Goal: Task Accomplishment & Management: Use online tool/utility

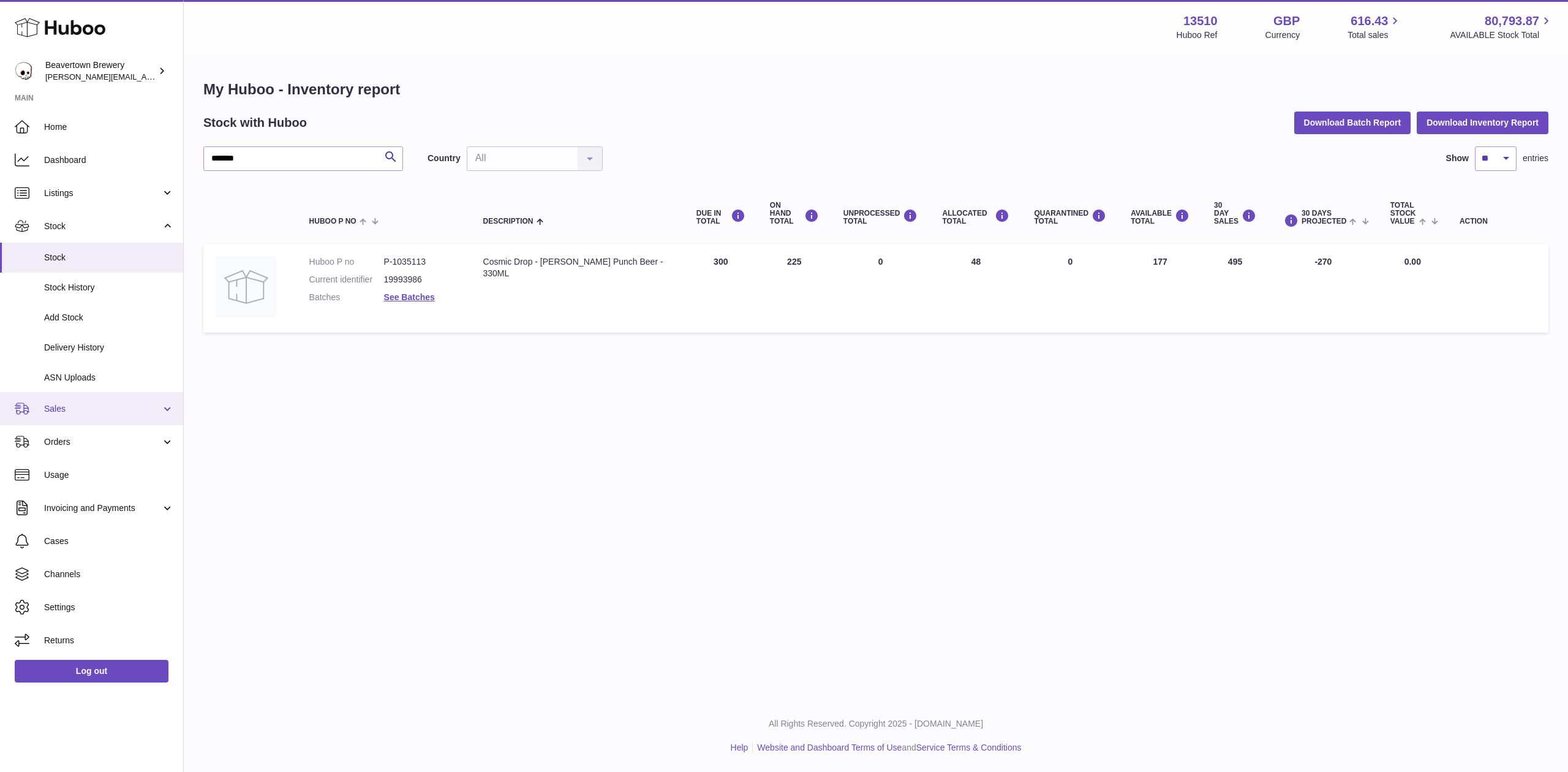
click at [71, 415] on link "Sales" at bounding box center [92, 408] width 183 height 33
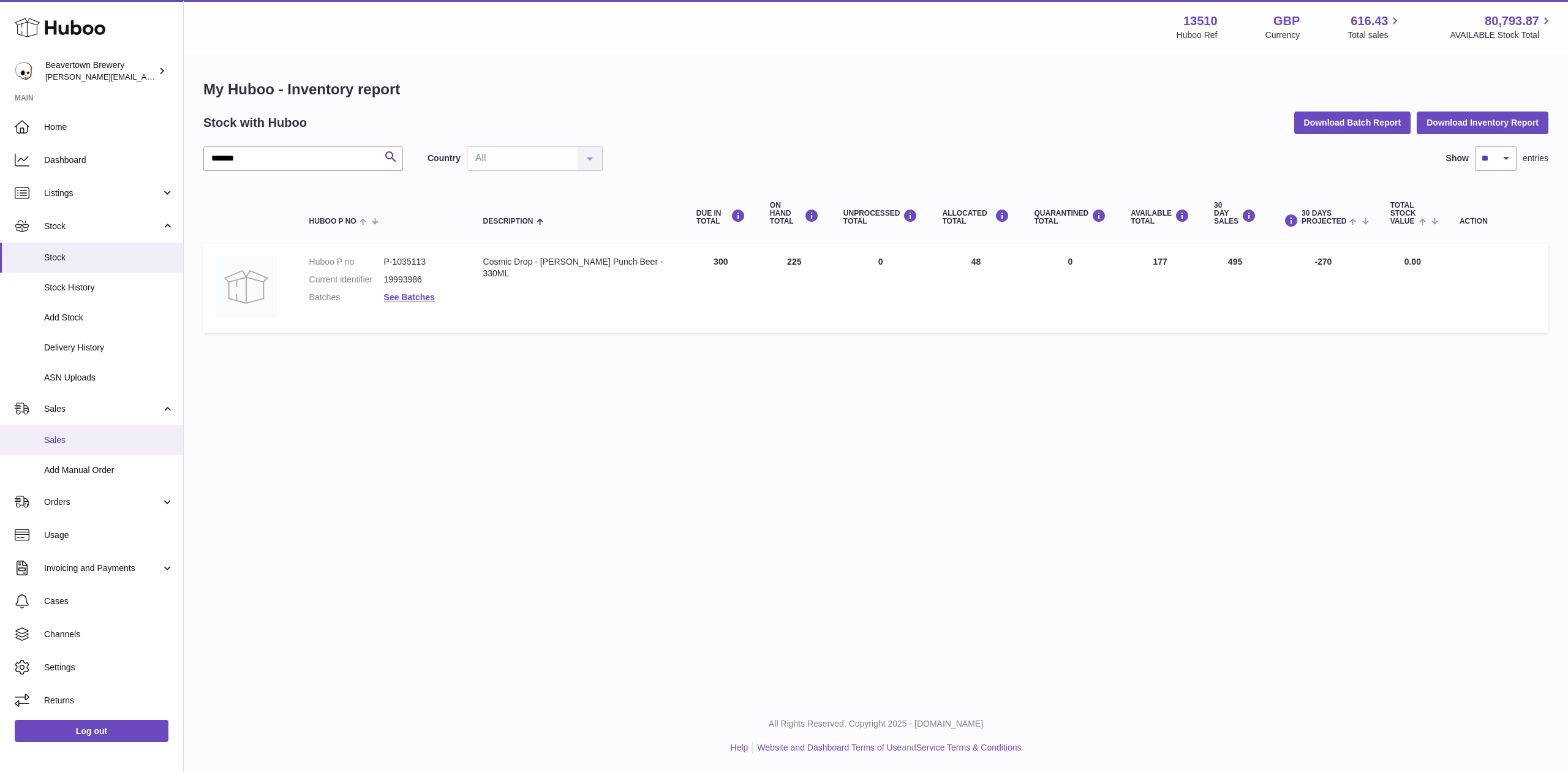
click at [82, 438] on span "Sales" at bounding box center [109, 439] width 130 height 11
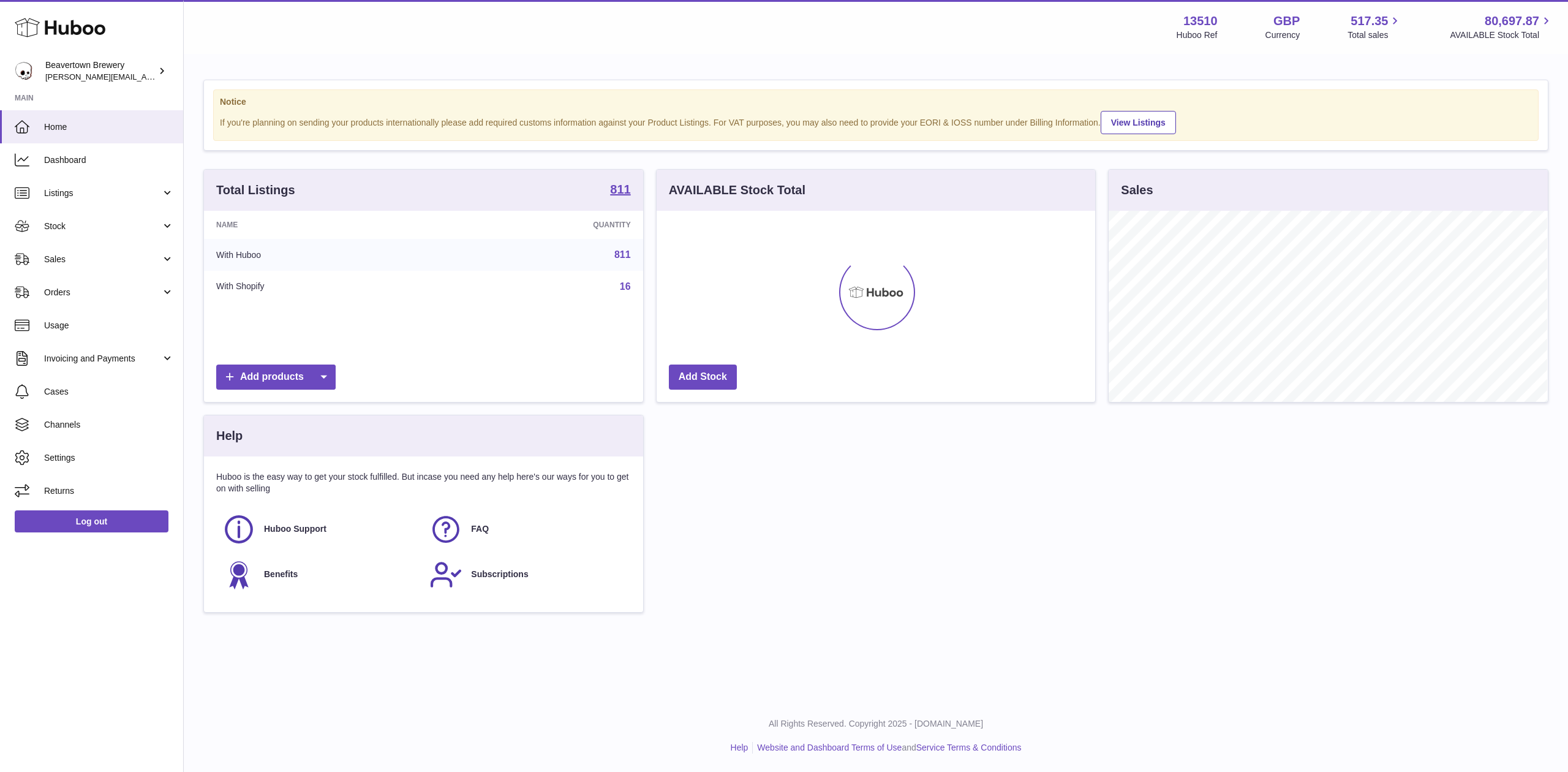
scroll to position [191, 438]
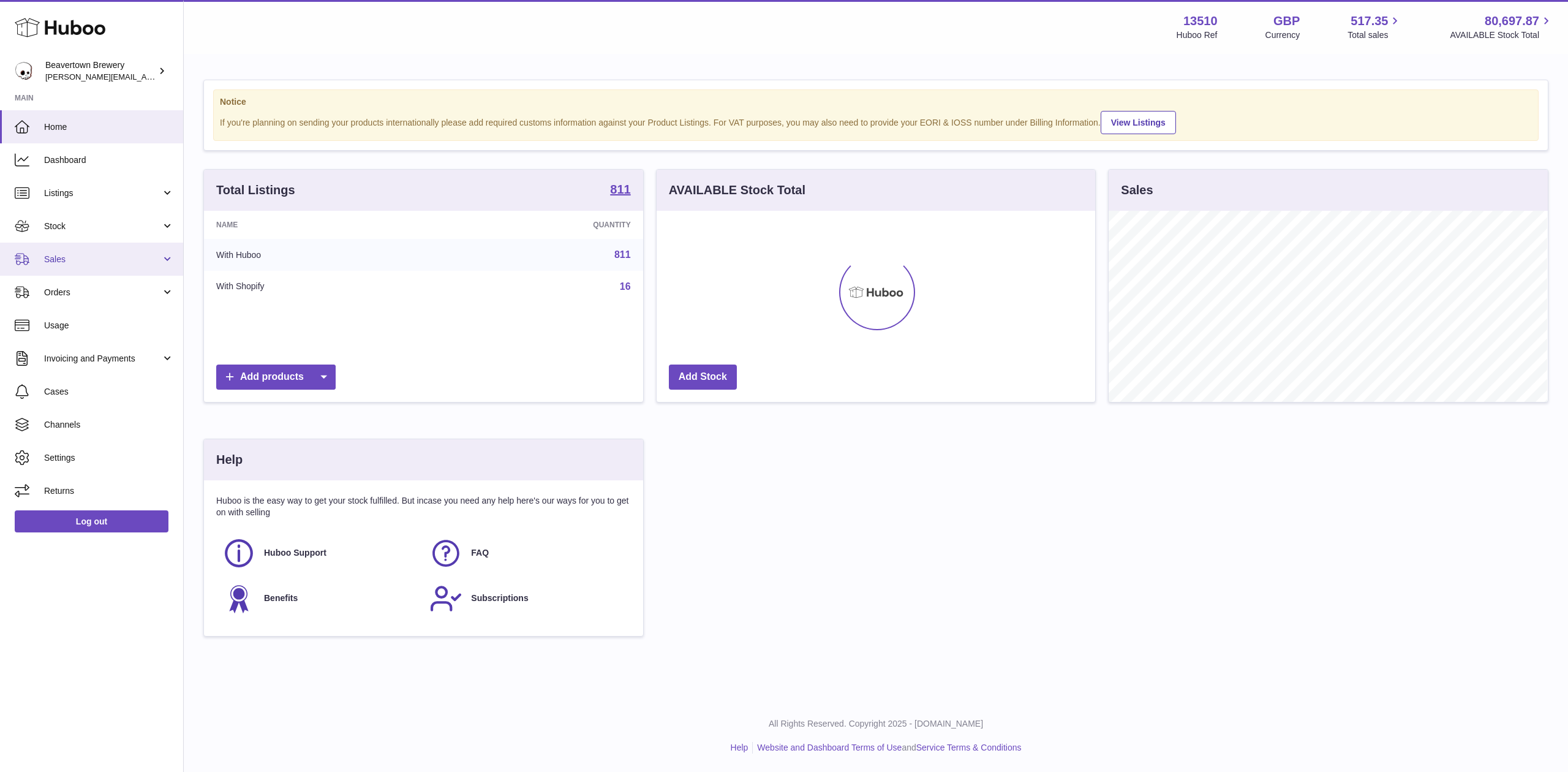
click at [60, 261] on span "Sales" at bounding box center [102, 259] width 117 height 11
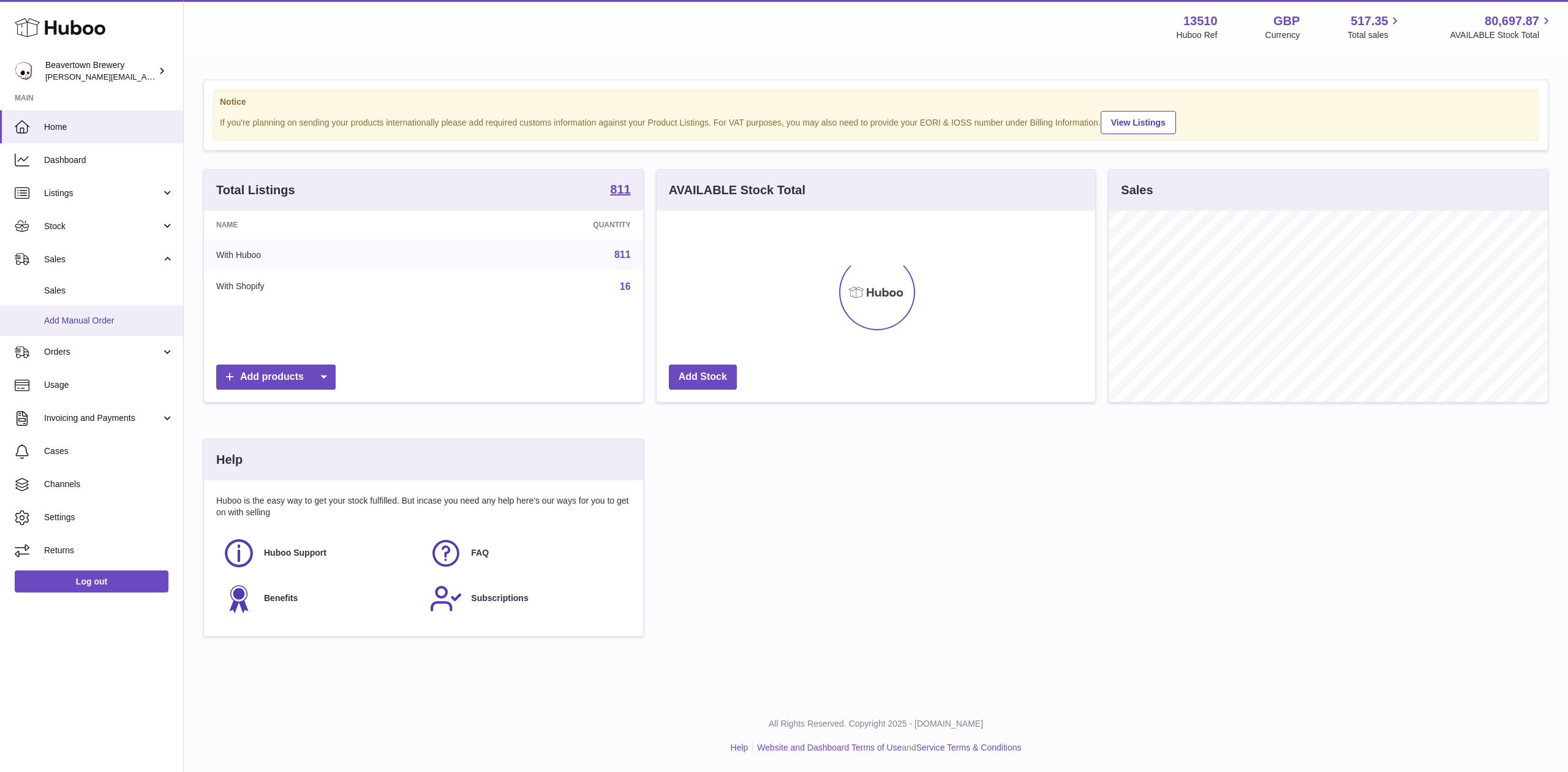
click at [92, 317] on span "Add Manual Order" at bounding box center [109, 320] width 130 height 11
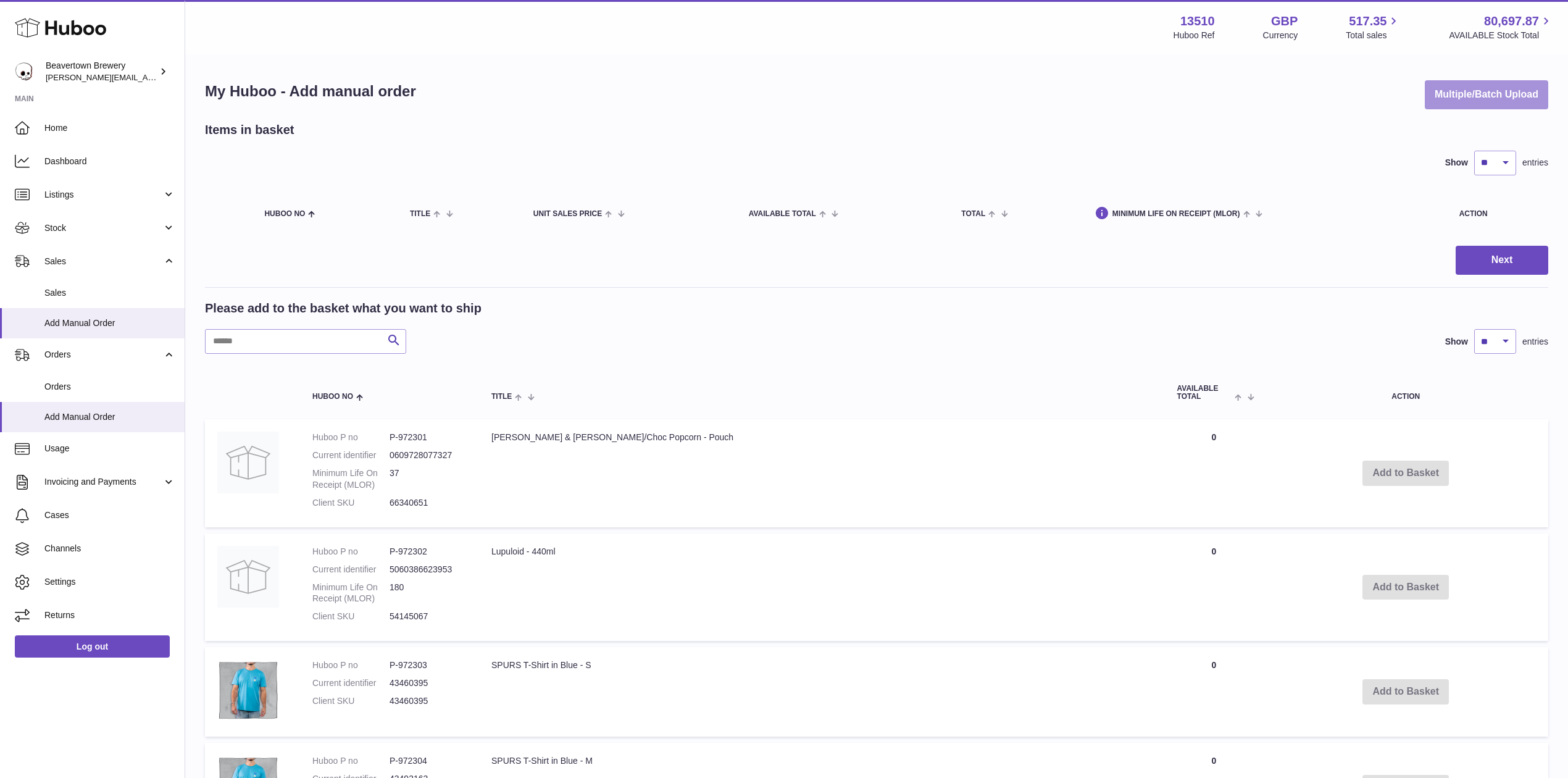
click at [1432, 88] on button "Multiple/Batch Upload" at bounding box center [1486, 94] width 123 height 29
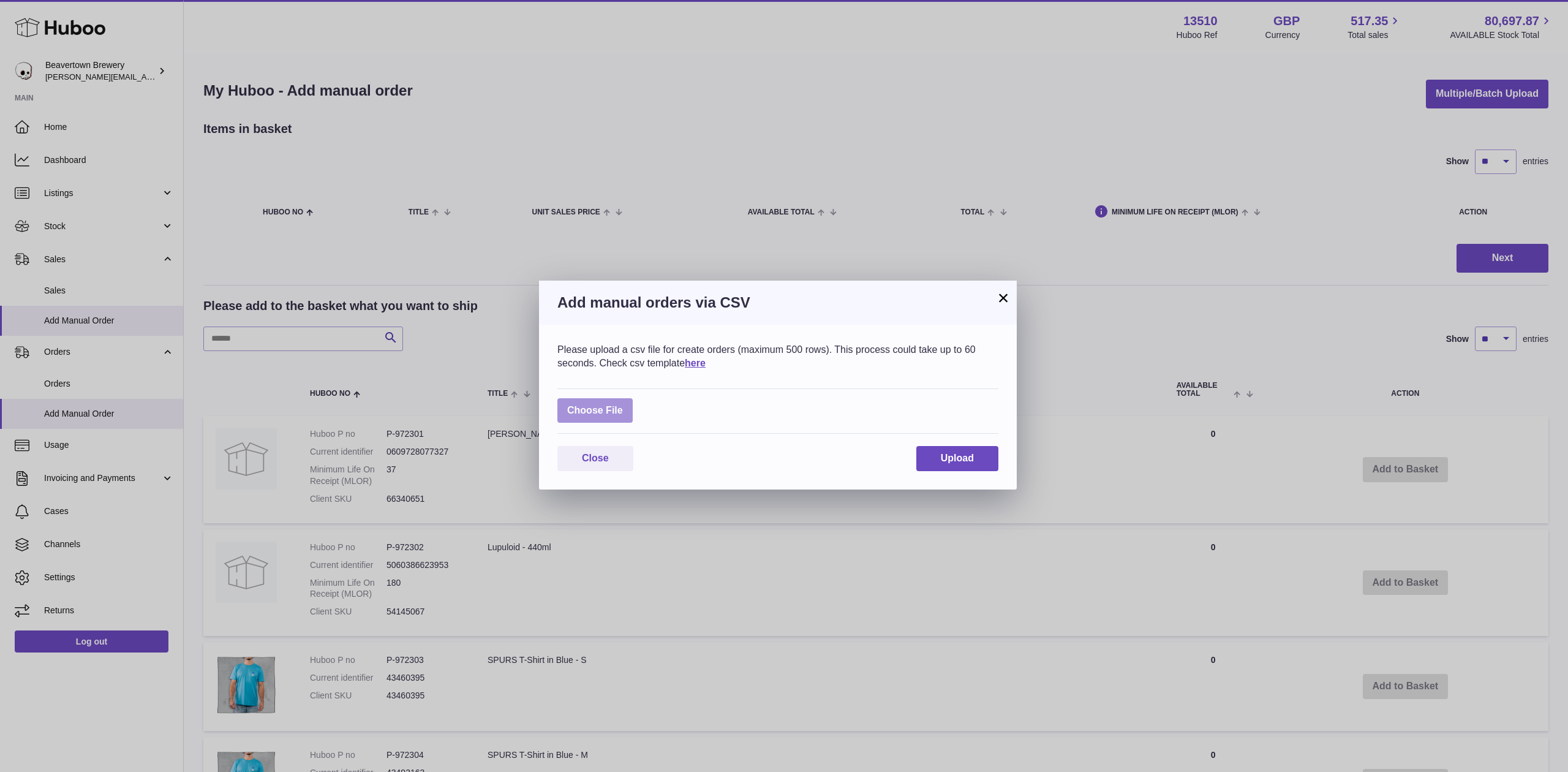
click at [561, 414] on label at bounding box center [595, 410] width 76 height 26
click at [623, 405] on input "file" at bounding box center [623, 404] width 1 height 1
type input "**********"
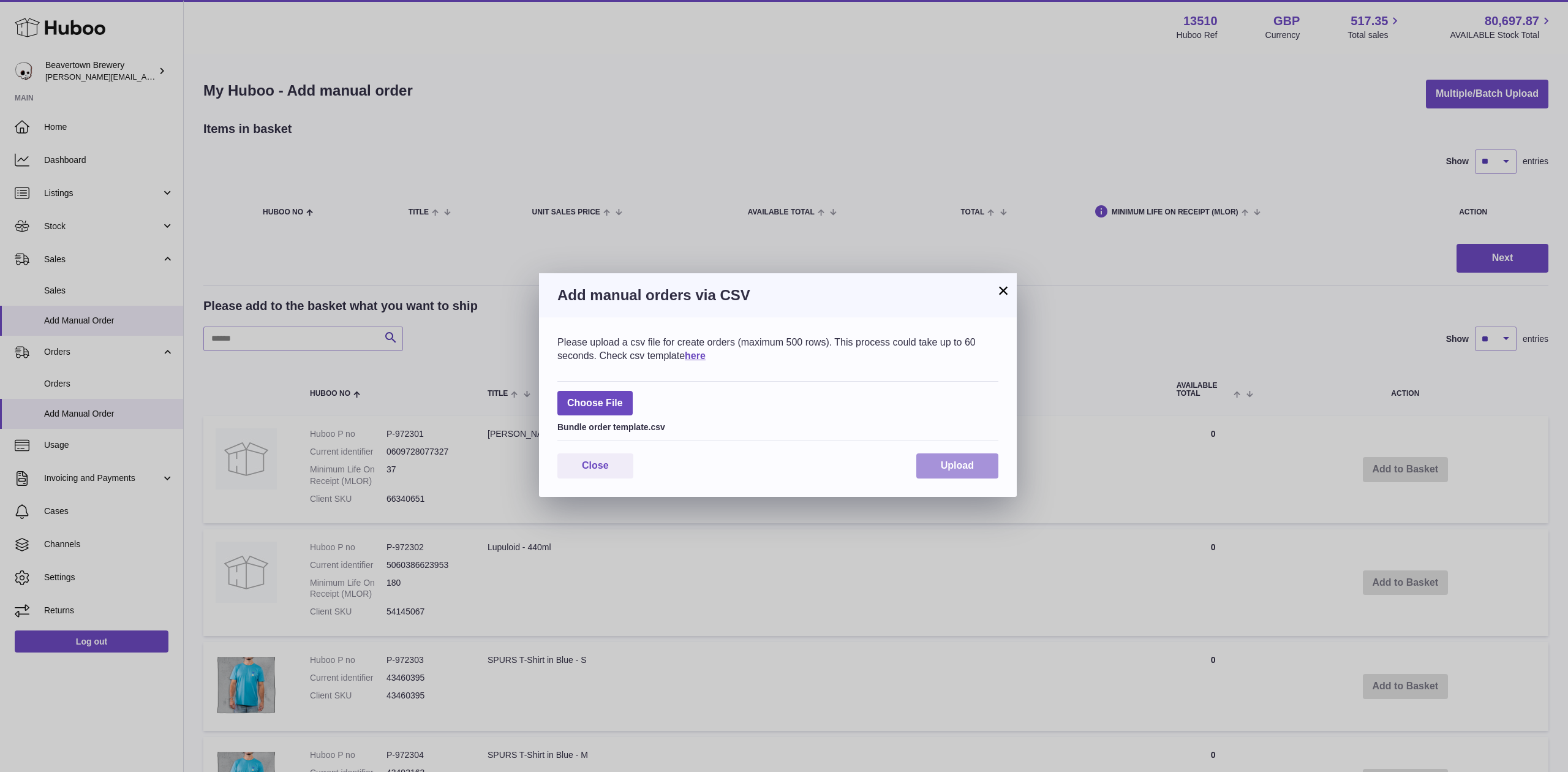
click at [921, 457] on button "Upload" at bounding box center [956, 466] width 82 height 26
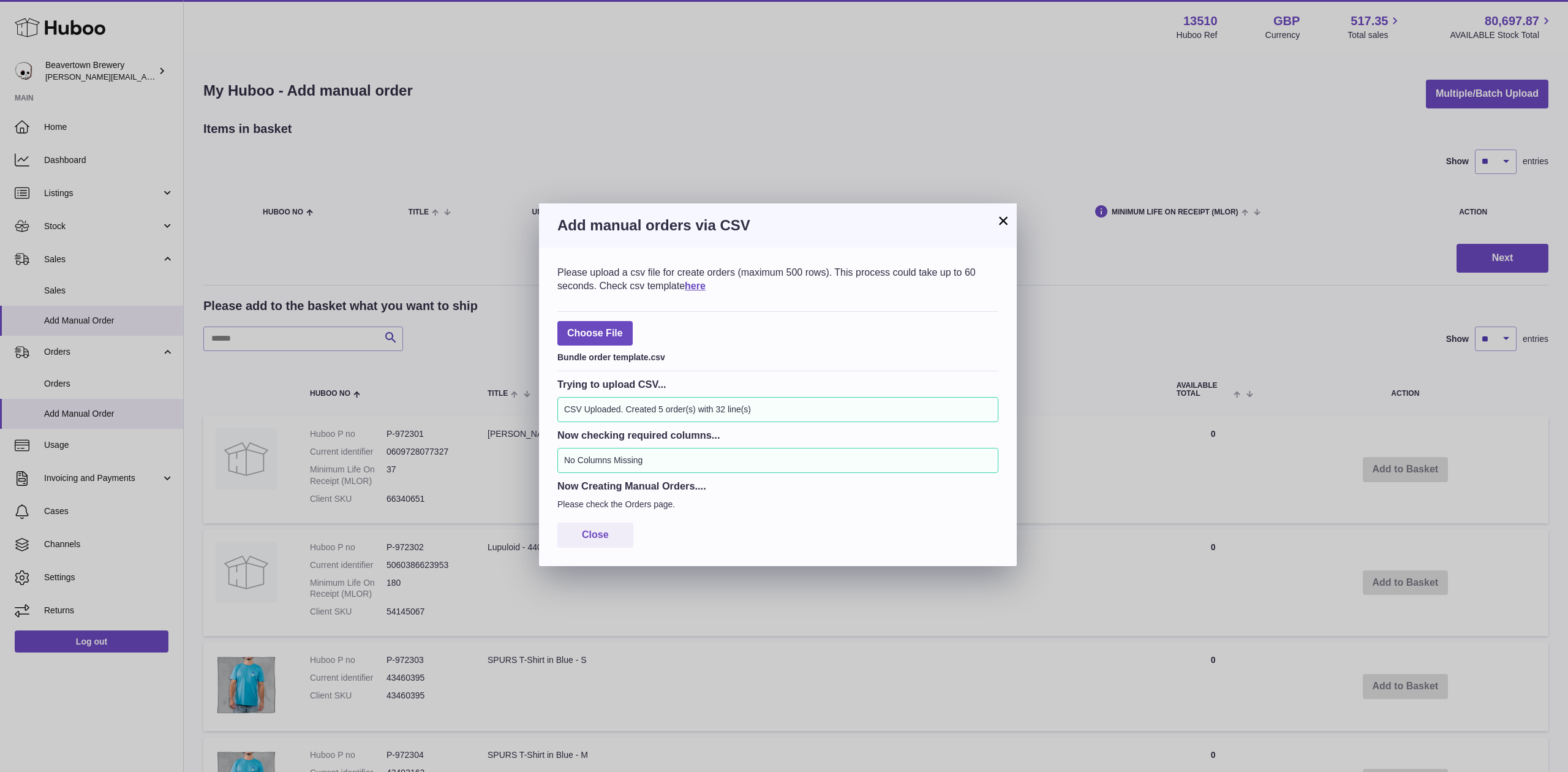
click at [998, 214] on button "×" at bounding box center [1003, 220] width 15 height 15
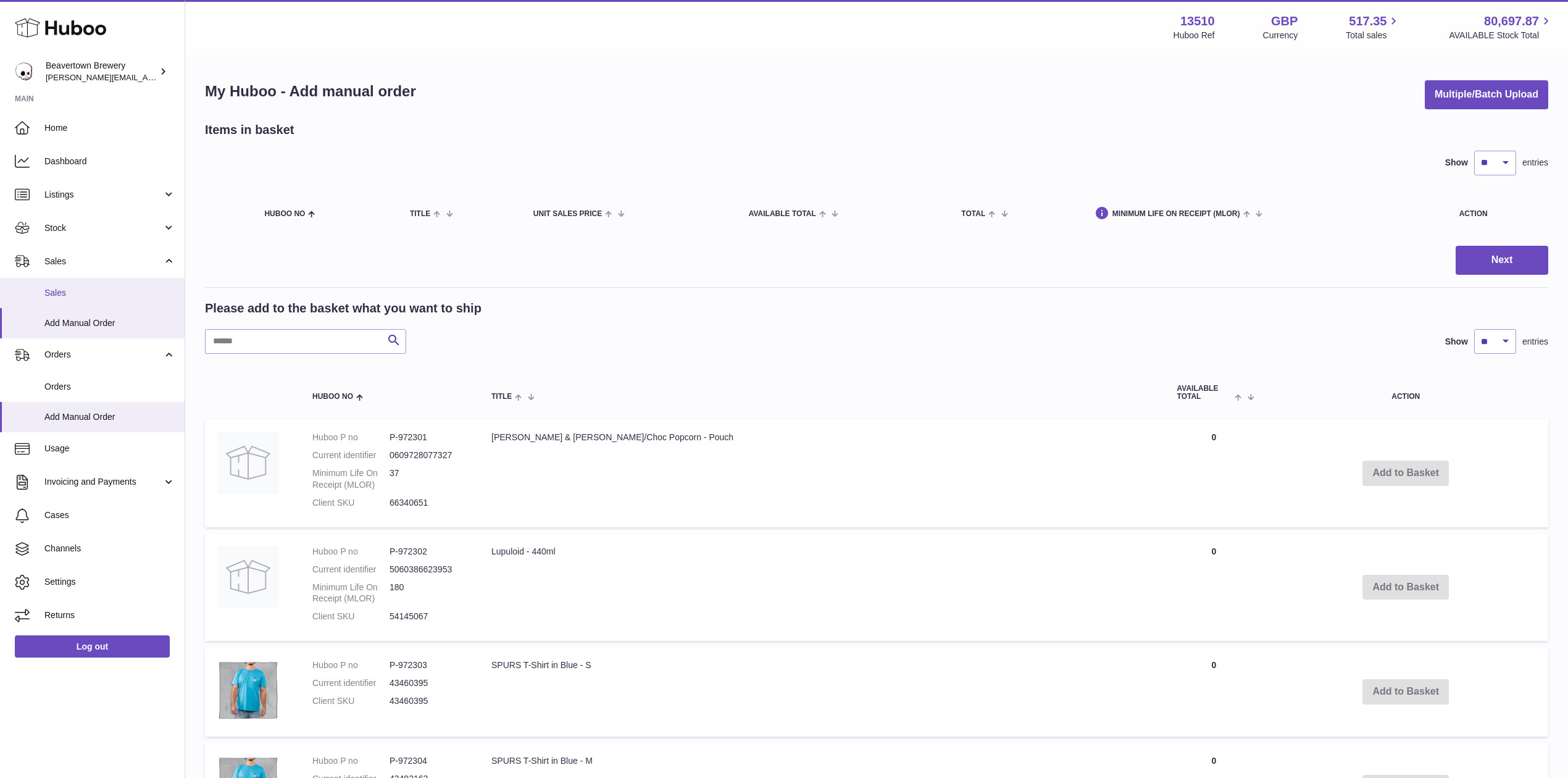
click at [110, 289] on span "Sales" at bounding box center [110, 293] width 131 height 12
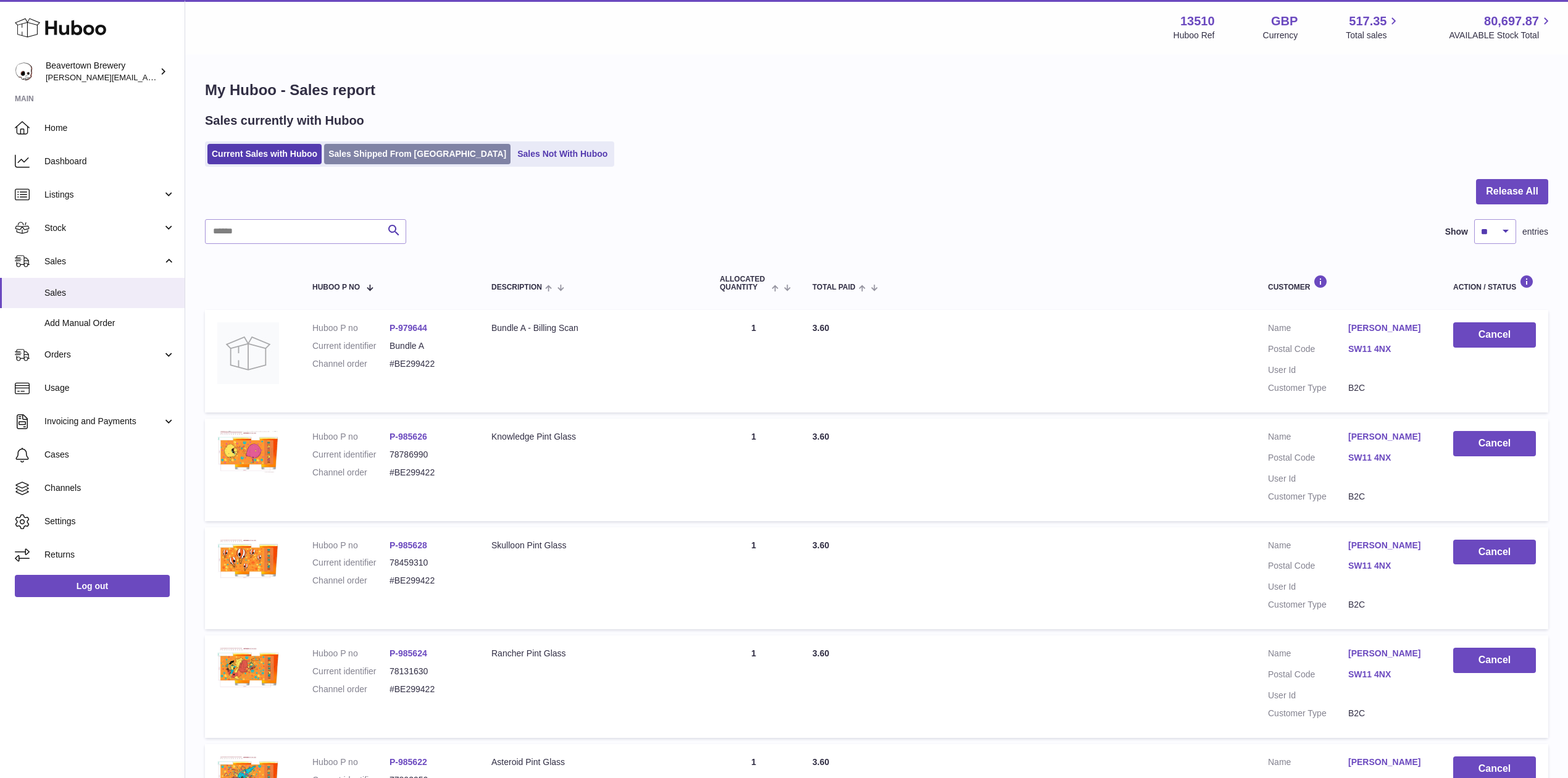
click at [375, 148] on link "Sales Shipped From Huboo" at bounding box center [417, 153] width 186 height 20
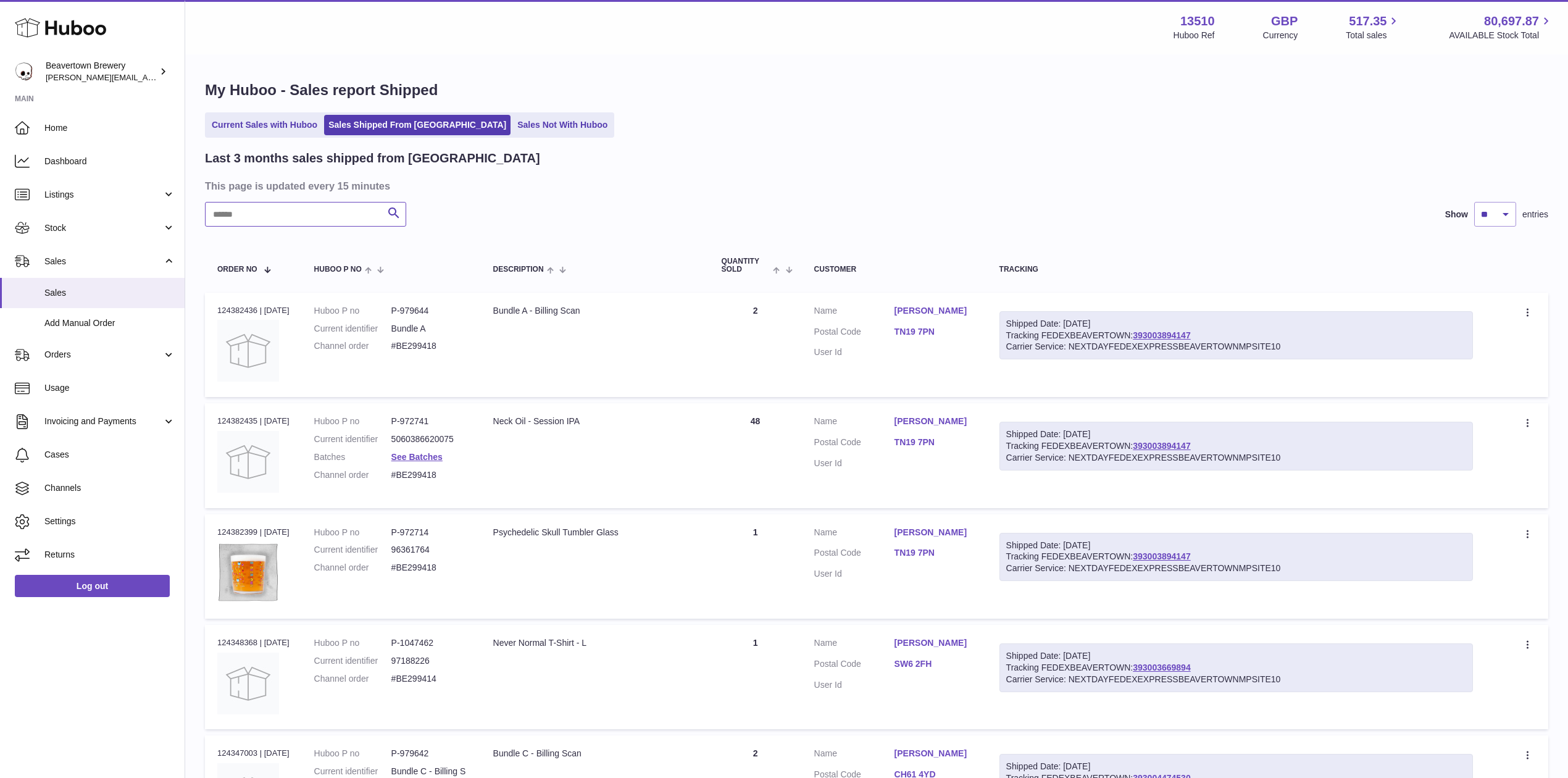
click at [328, 208] on input "text" at bounding box center [305, 215] width 201 height 25
paste input "*****"
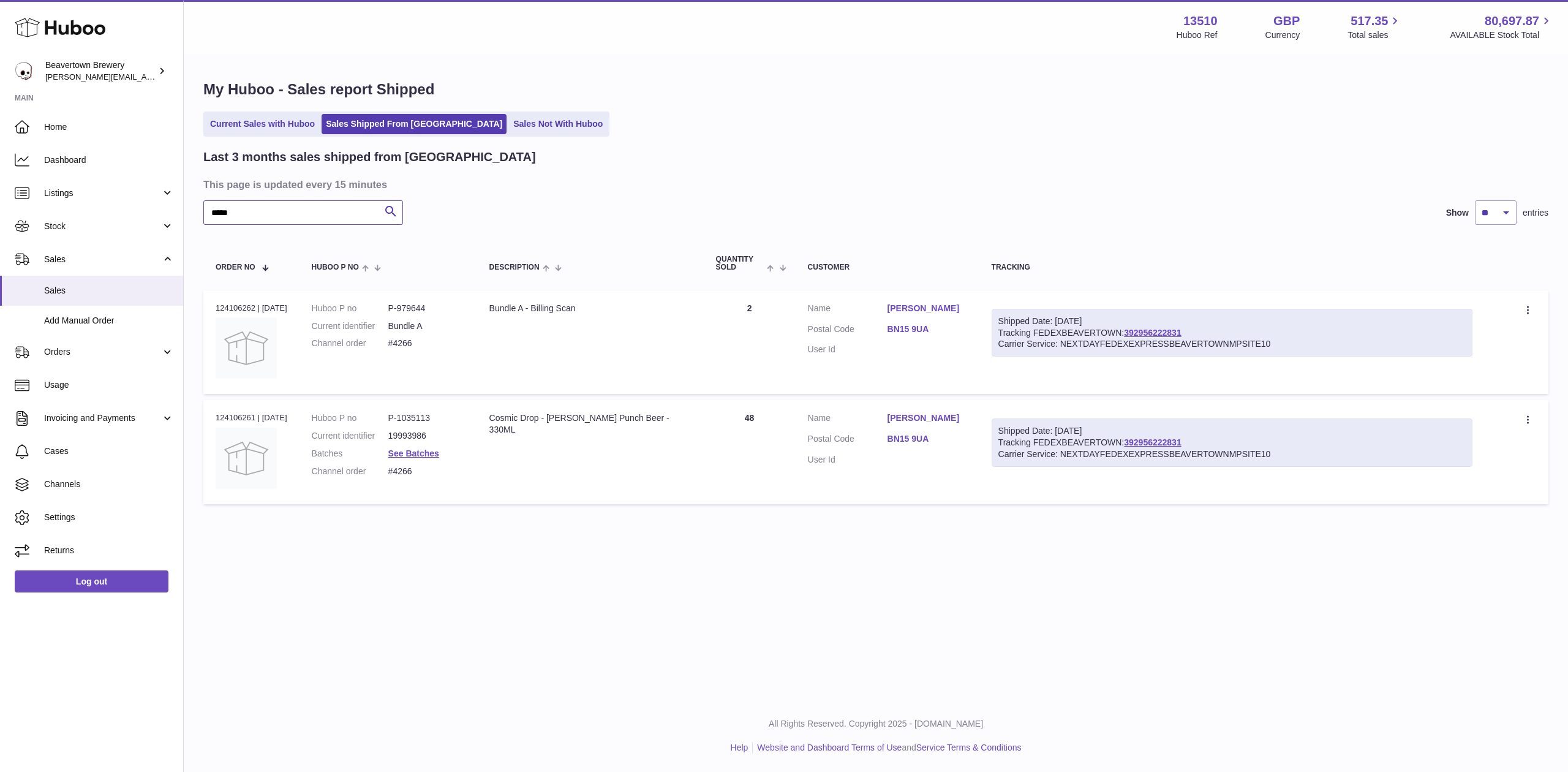
type input "*****"
click at [509, 123] on link "Sales Not With Huboo" at bounding box center [557, 123] width 98 height 20
